Goal: Task Accomplishment & Management: Manage account settings

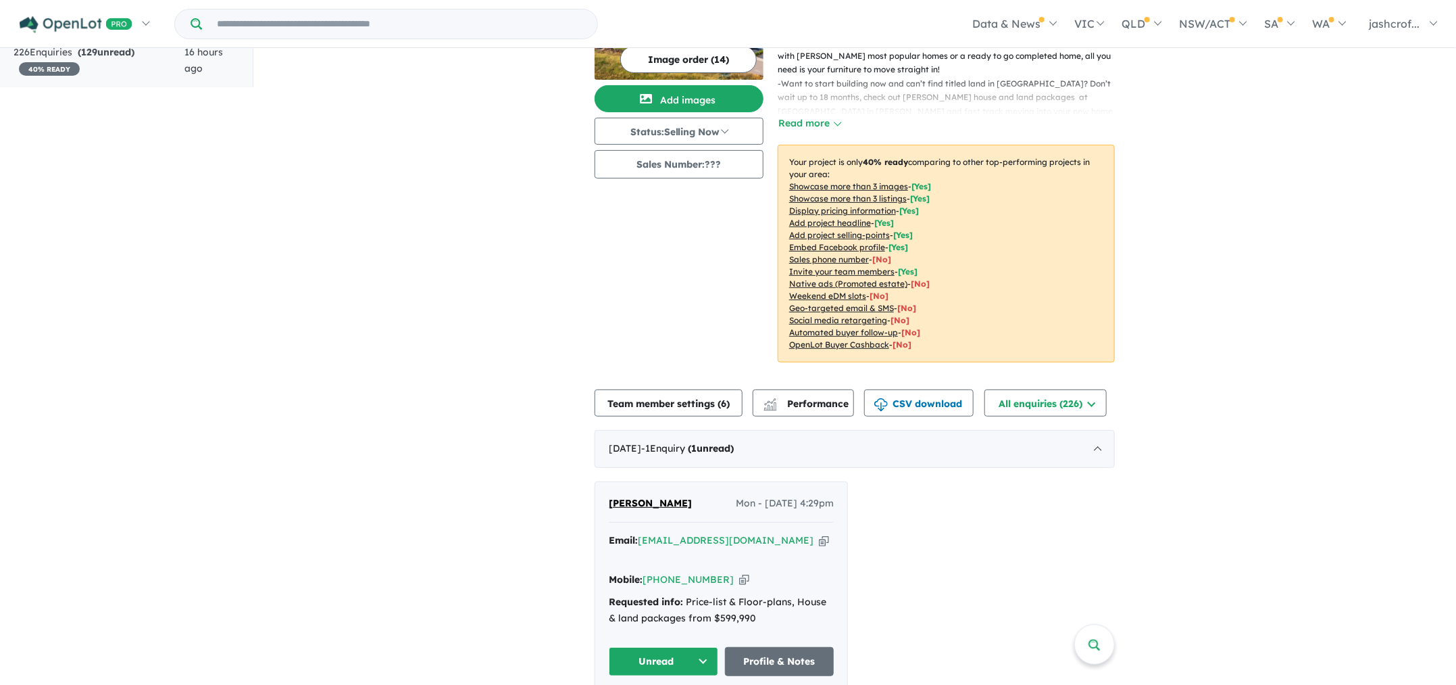
scroll to position [253, 0]
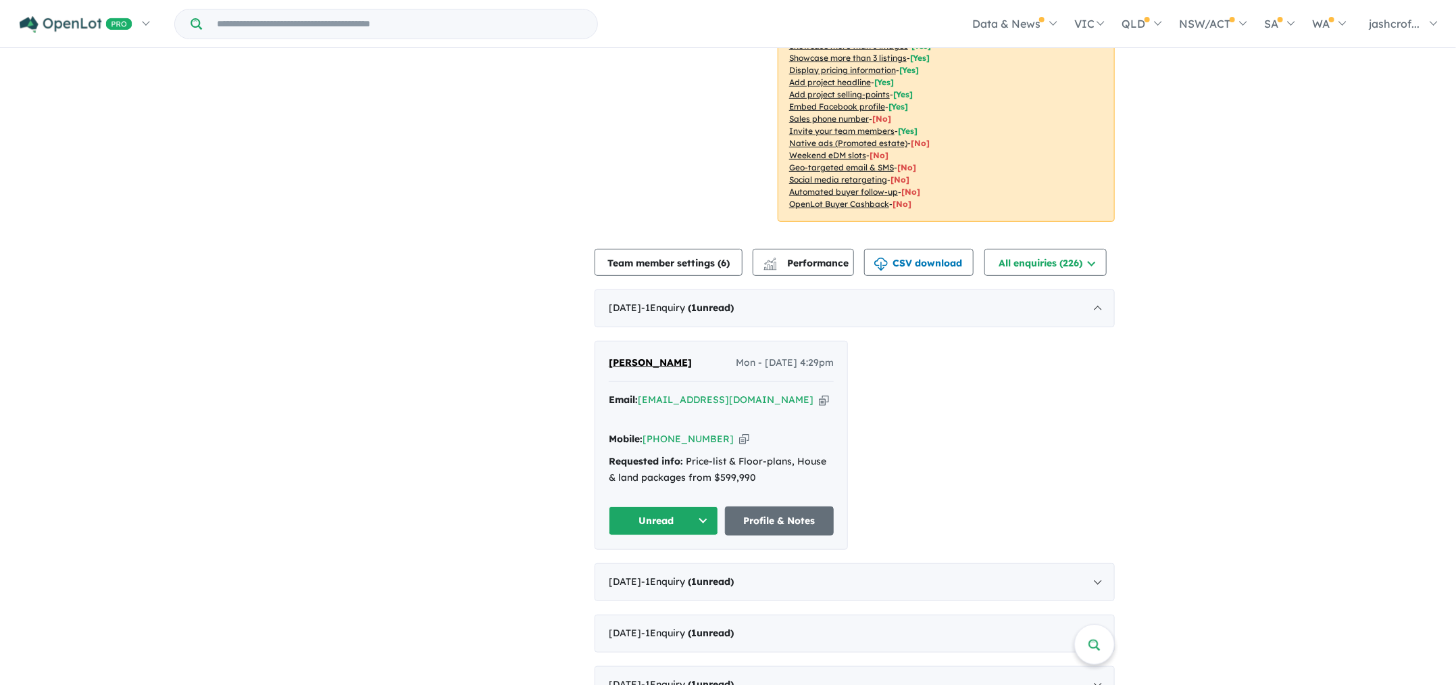
click at [739, 441] on icon "button" at bounding box center [744, 439] width 10 height 14
click at [749, 462] on div "Requested info: Price-list & Floor-plans, House & land packages from $599,990" at bounding box center [721, 469] width 225 height 32
click at [780, 517] on link "Profile & Notes" at bounding box center [779, 520] width 109 height 29
click at [819, 407] on icon "button" at bounding box center [824, 400] width 10 height 14
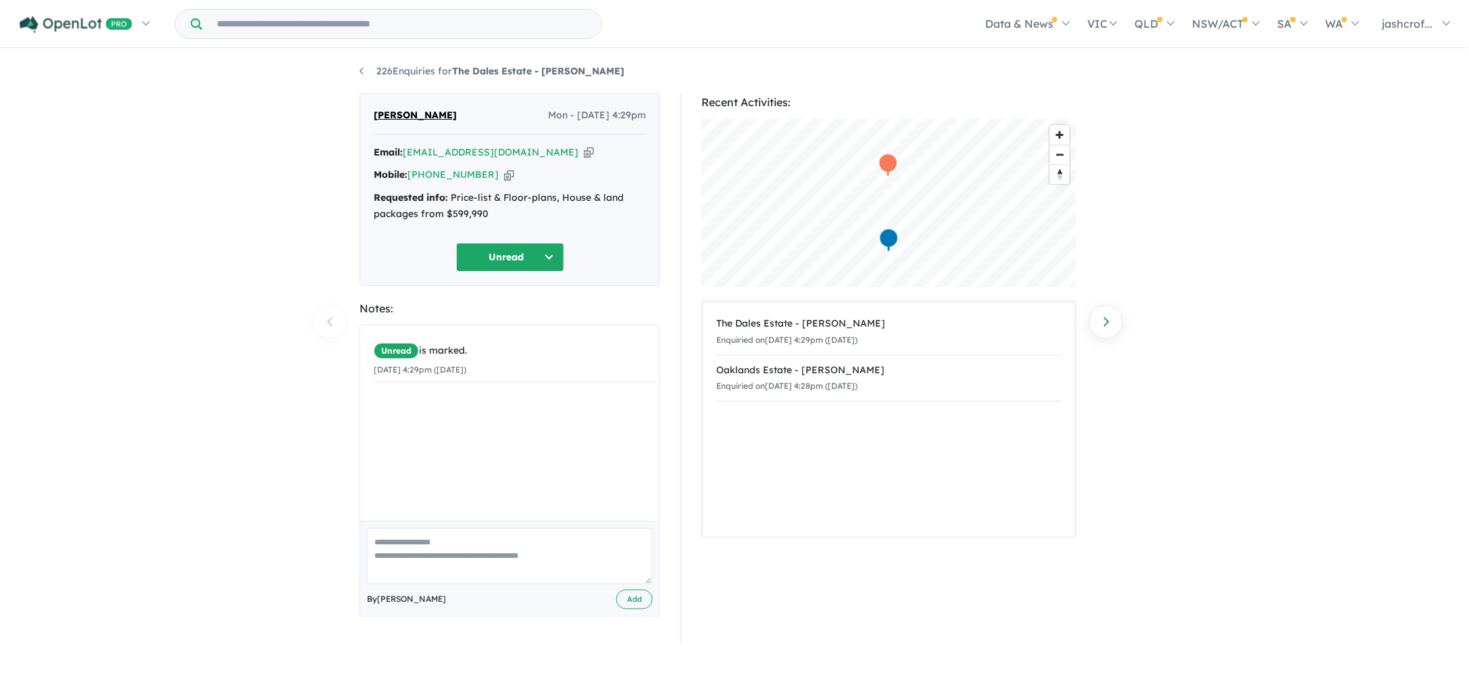
click at [551, 254] on button "Unread" at bounding box center [510, 257] width 108 height 29
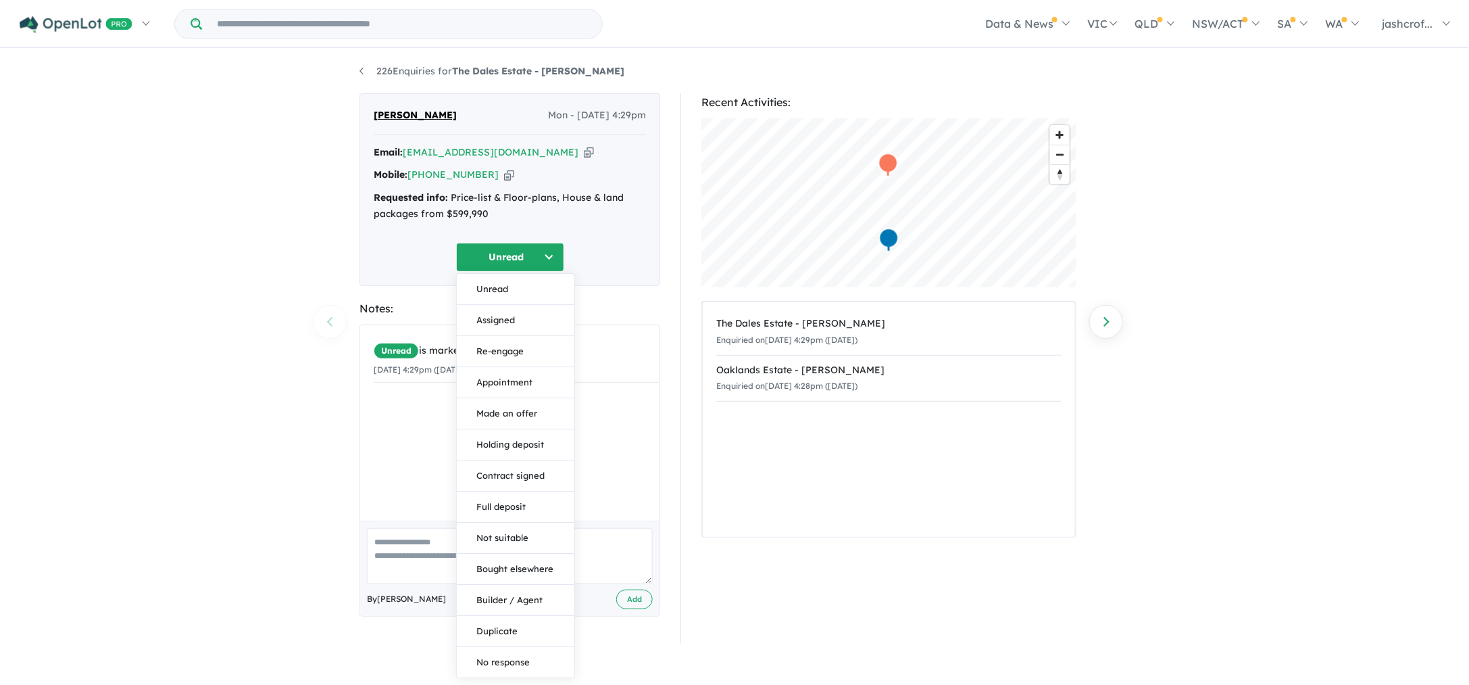
click at [586, 183] on div "Mobile: +61 448 002 455 Copied!" at bounding box center [510, 175] width 272 height 16
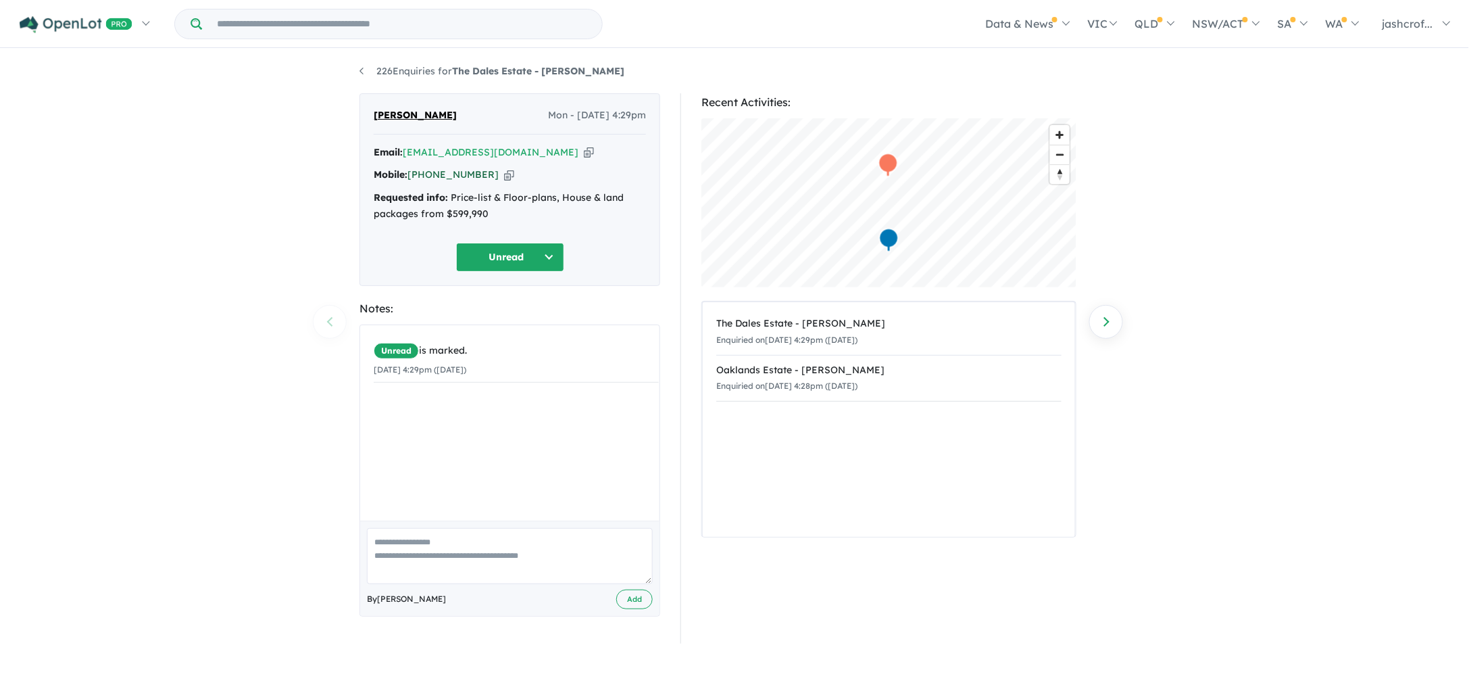
click at [453, 180] on link "[PHONE_NUMBER]" at bounding box center [452, 174] width 91 height 12
click at [504, 178] on icon "button" at bounding box center [509, 175] width 10 height 14
click at [584, 153] on icon "button" at bounding box center [589, 152] width 10 height 14
